Goal: Task Accomplishment & Management: Manage account settings

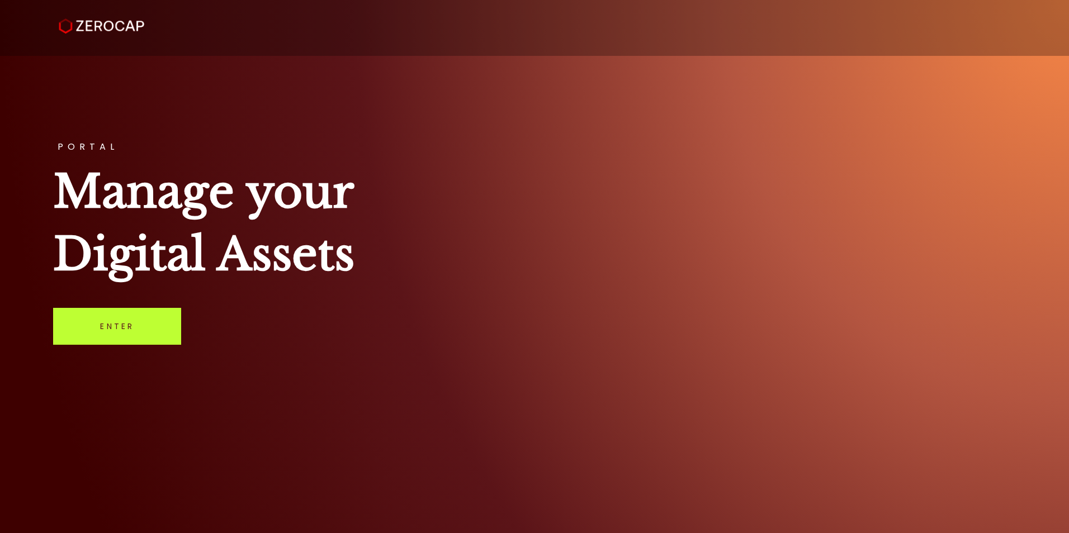
click at [131, 336] on link "Enter" at bounding box center [117, 326] width 128 height 37
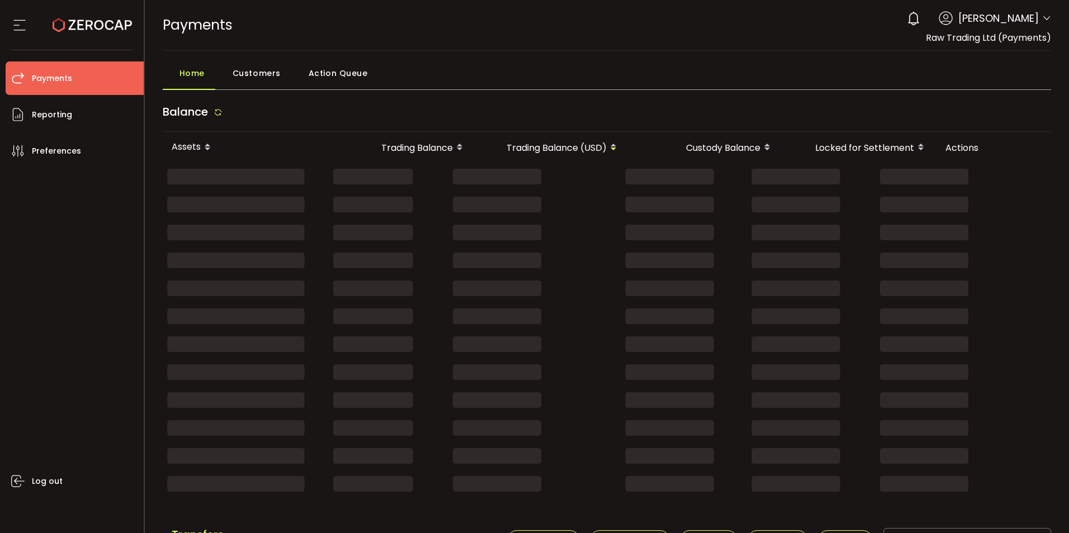
click at [1036, 21] on div "0 May [PERSON_NAME] Micutuan Account Raw Trading Ltd (Payments) (dcf236) Capita…" at bounding box center [976, 18] width 150 height 25
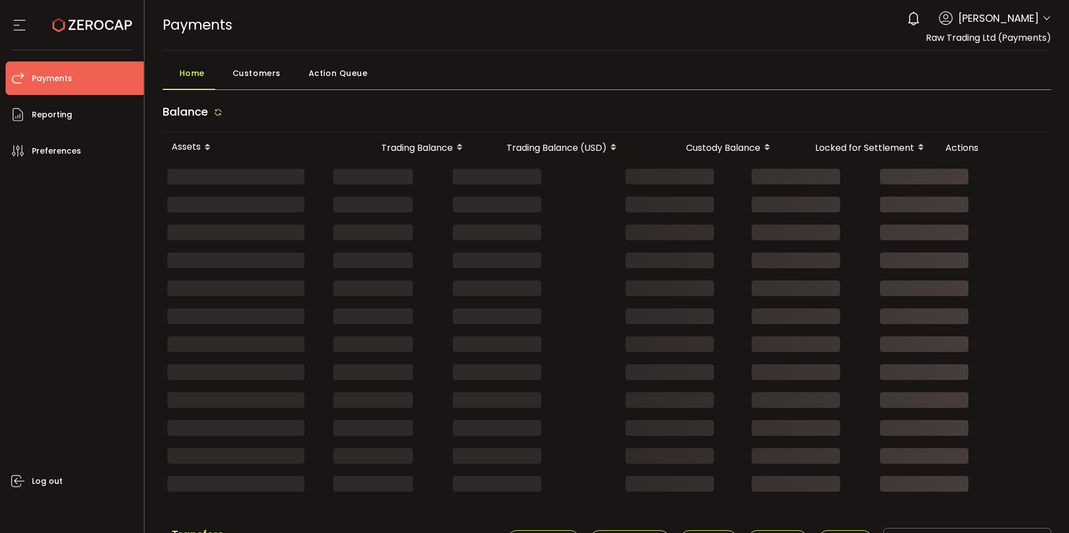
click at [1042, 16] on icon at bounding box center [1046, 18] width 9 height 9
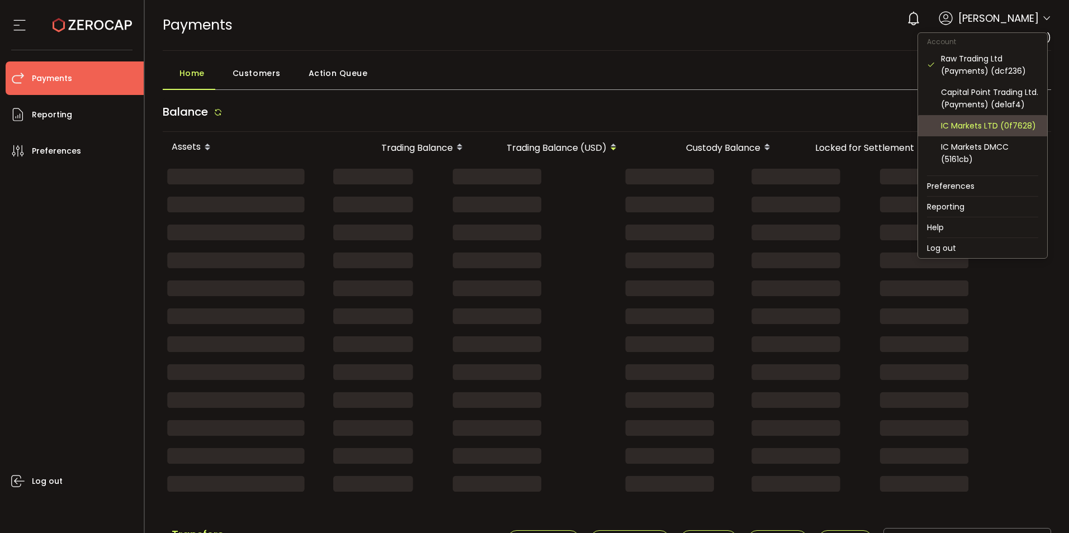
click at [966, 132] on div "IC Markets LTD (0f7628)" at bounding box center [989, 126] width 97 height 12
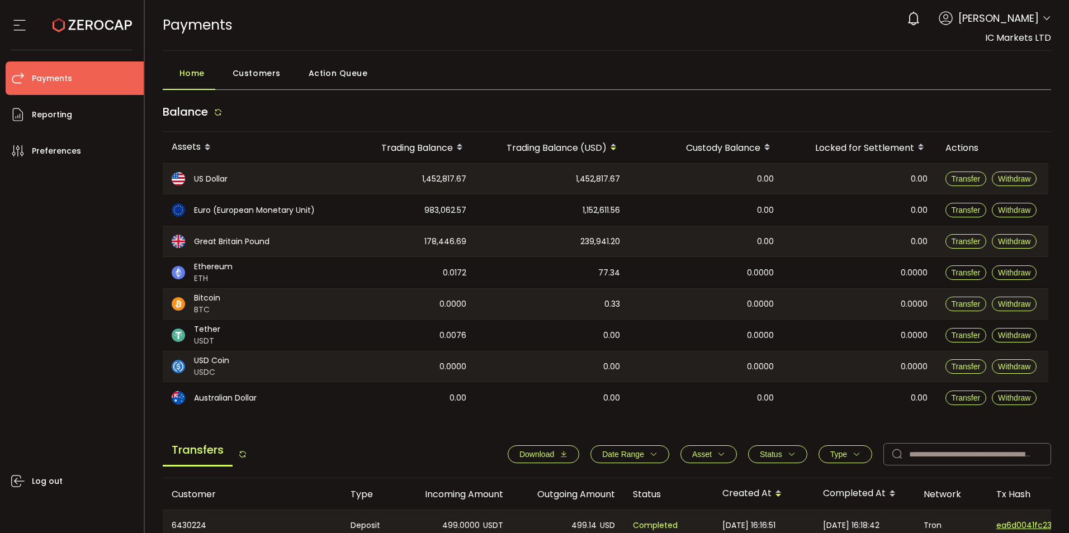
click at [1036, 22] on div "0 May [PERSON_NAME] Micutuan Account Raw Trading Ltd (Payments) (dcf236) Capita…" at bounding box center [976, 18] width 150 height 25
click at [1043, 16] on icon at bounding box center [1046, 18] width 9 height 9
